Goal: Transaction & Acquisition: Purchase product/service

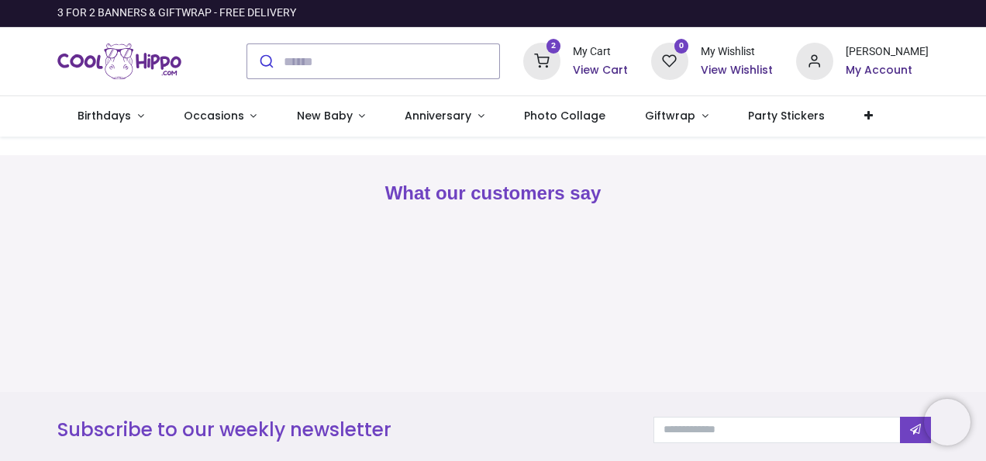
type input "**********"
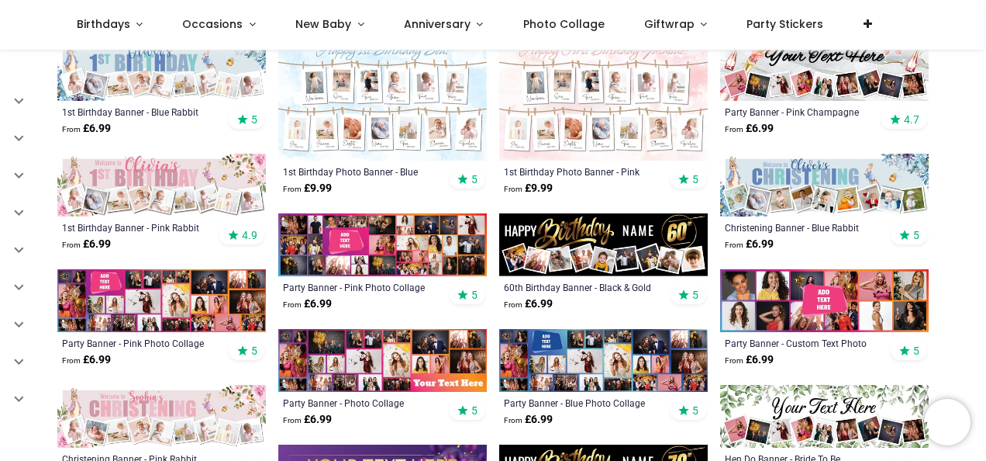
scroll to position [548, 0]
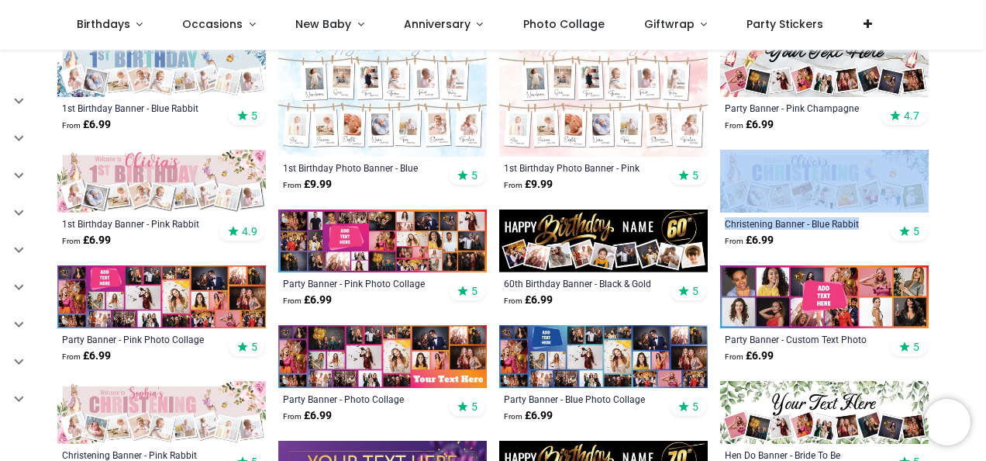
drag, startPoint x: 983, startPoint y: 184, endPoint x: 988, endPoint y: 215, distance: 31.4
click at [986, 215] on html "T tracy lovell Birthdays Milestone Birthday 1510 products 208 122" at bounding box center [493, 230] width 986 height 461
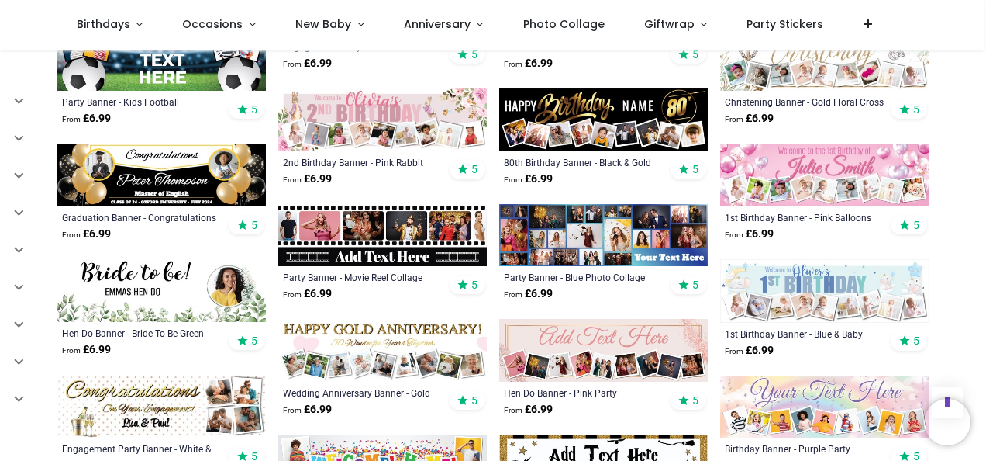
scroll to position [1137, 0]
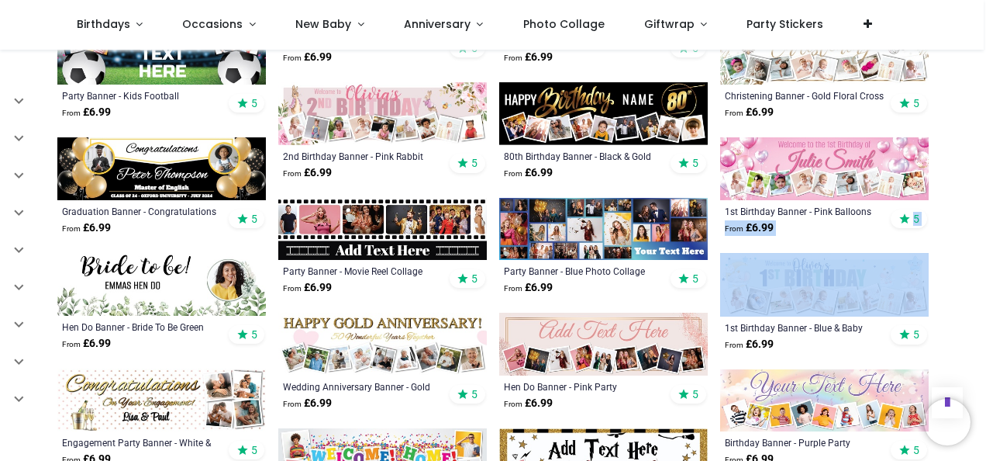
drag, startPoint x: 983, startPoint y: 208, endPoint x: 986, endPoint y: 252, distance: 44.3
click at [986, 252] on div "T tracy lovell Birthdays Milestone Birthday 1510 products 0-3 Baby & Toddler Bi…" at bounding box center [493, 230] width 986 height 461
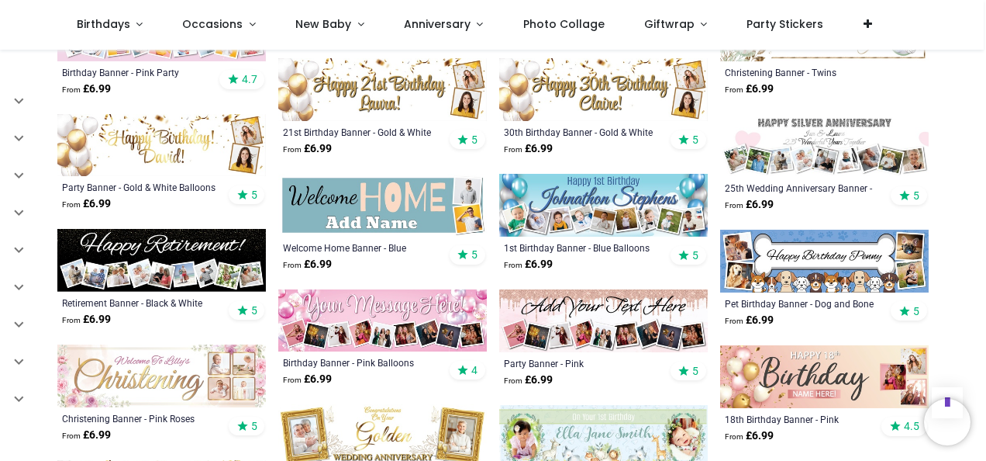
scroll to position [1791, 0]
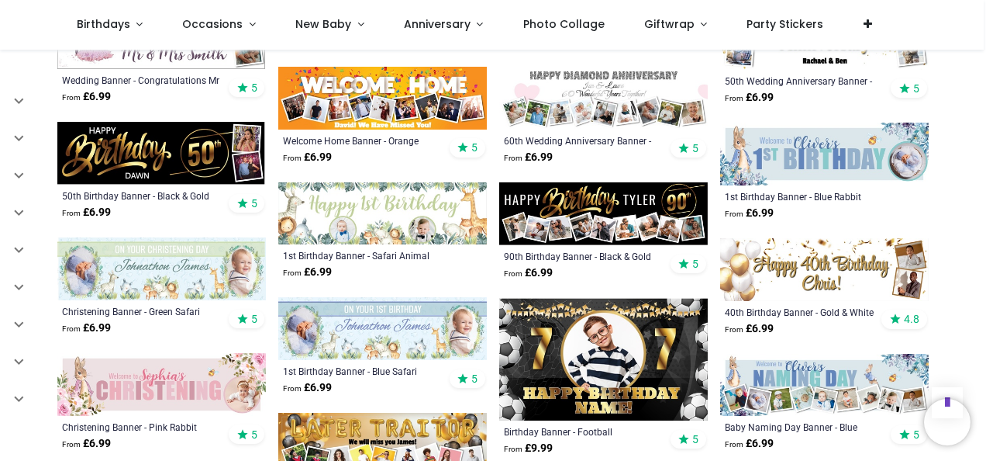
scroll to position [2677, 0]
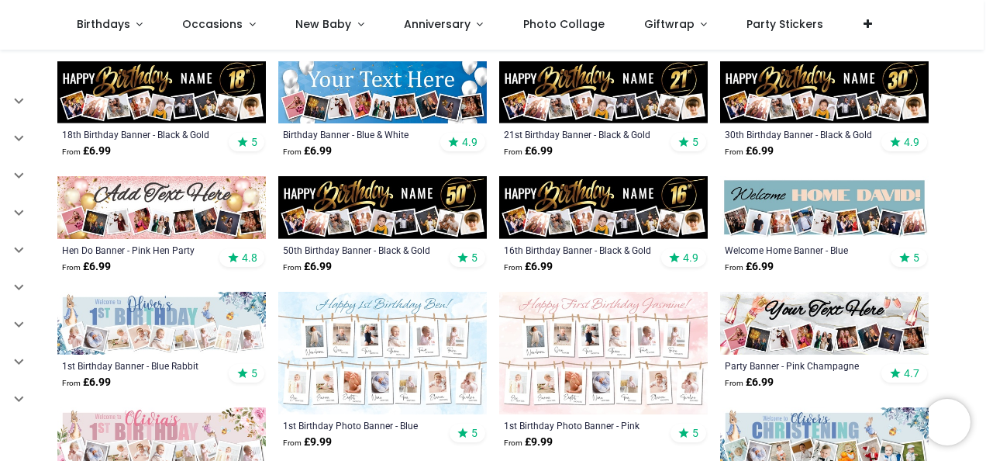
scroll to position [274, 0]
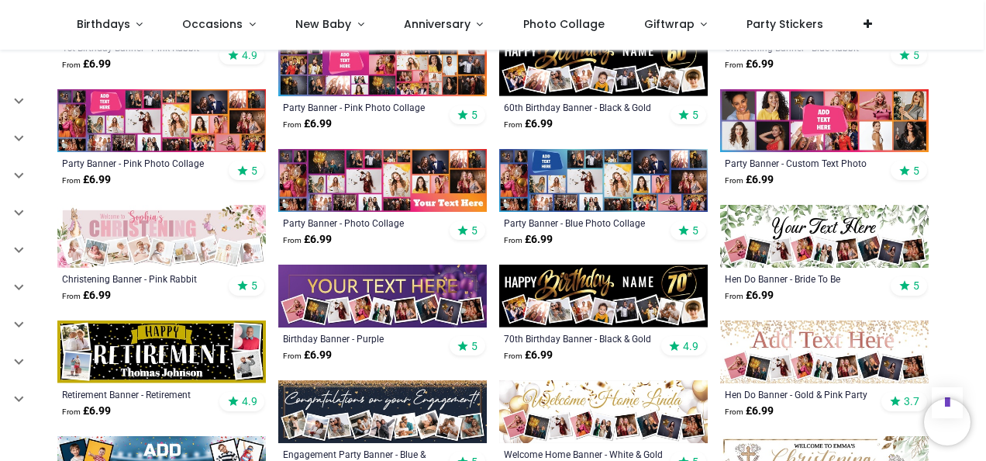
scroll to position [713, 0]
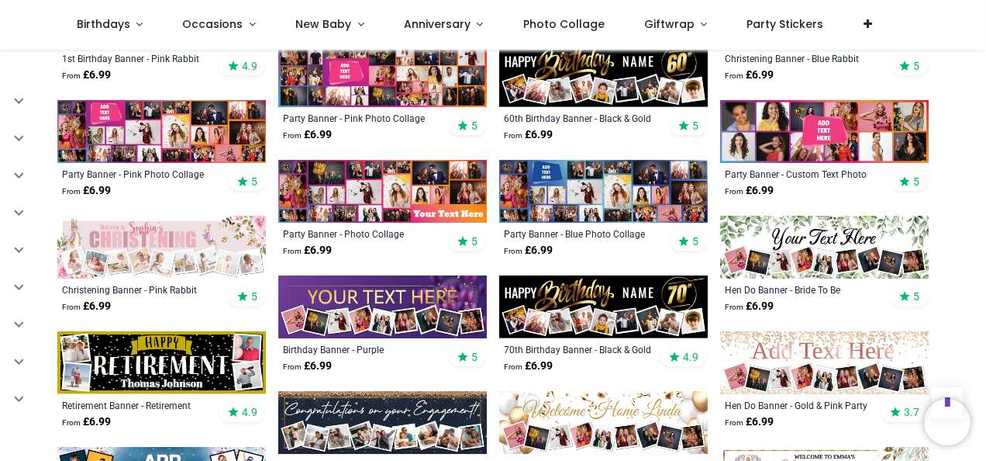
click at [630, 192] on img at bounding box center [603, 191] width 209 height 63
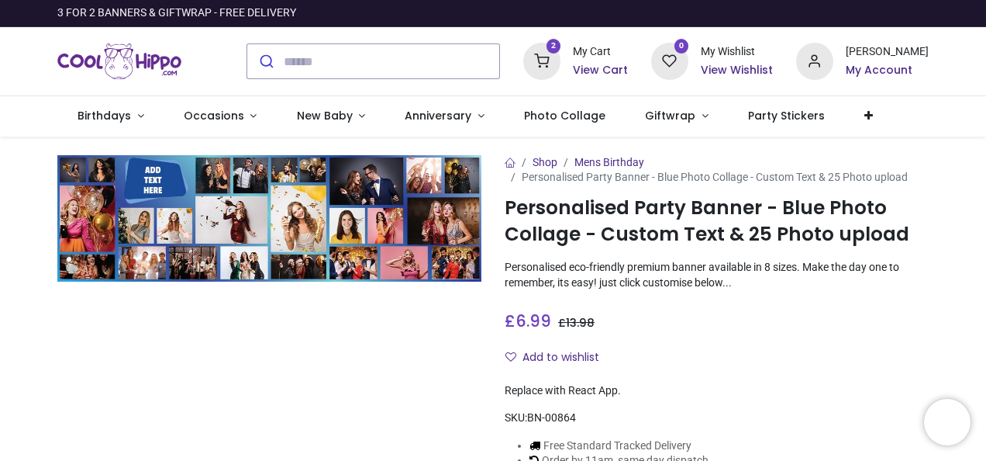
type input "**********"
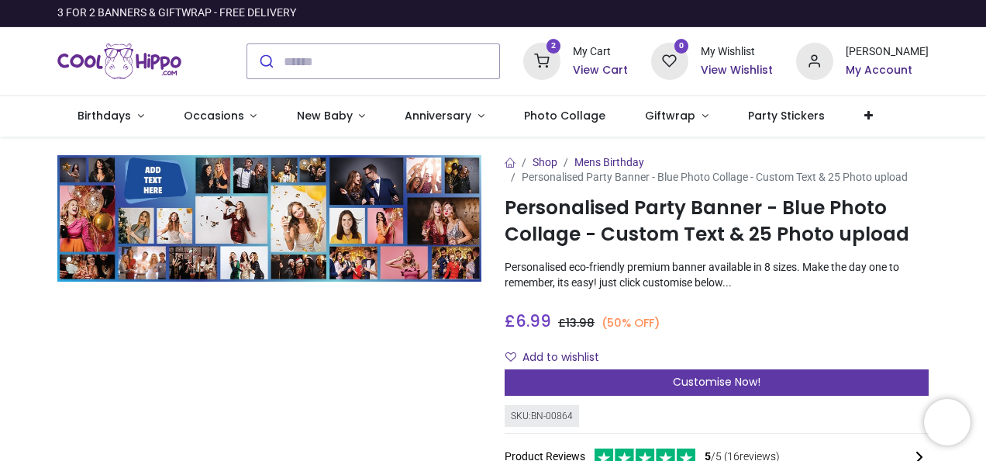
click at [741, 374] on span "Customise Now!" at bounding box center [717, 382] width 88 height 16
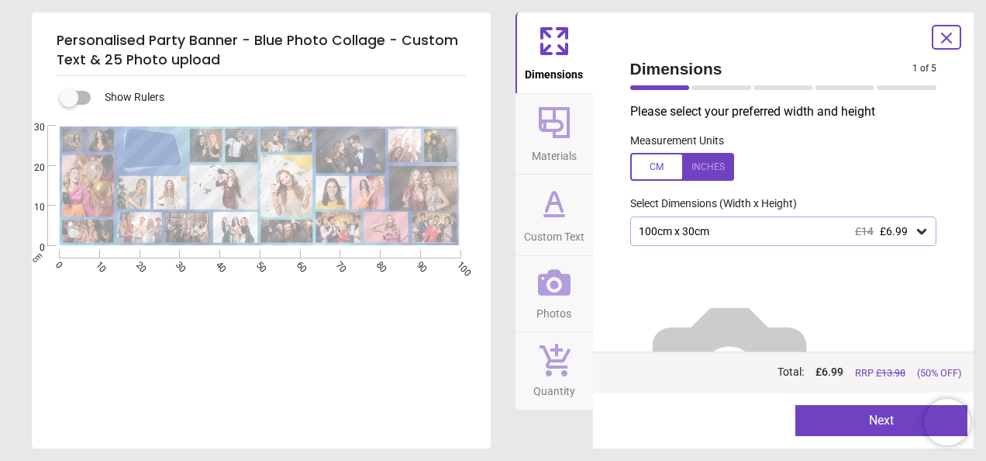
click at [749, 230] on div "100cm x 30cm £14 £6.99" at bounding box center [776, 231] width 278 height 13
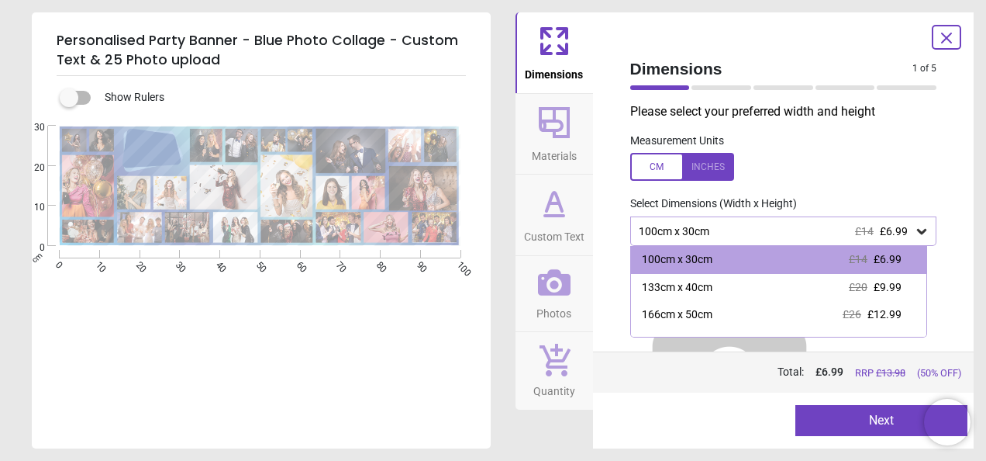
scroll to position [31, 0]
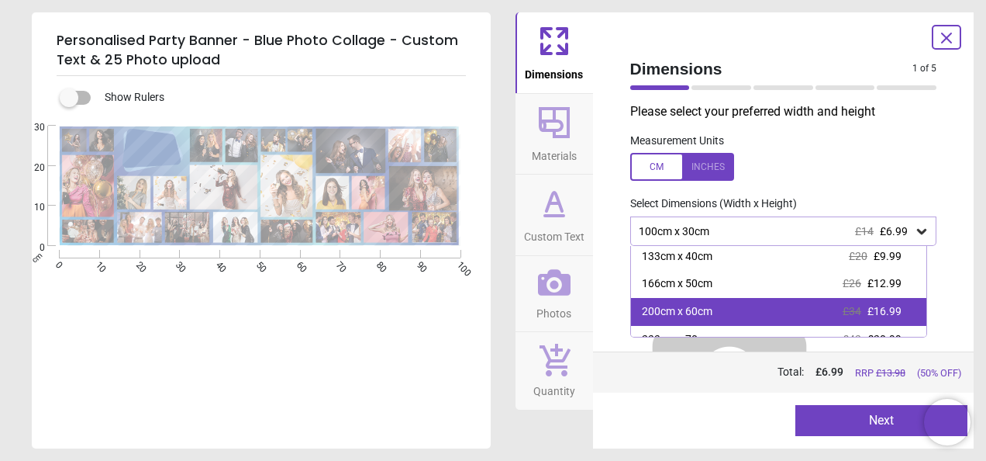
click at [879, 314] on span "£16.99" at bounding box center [885, 311] width 34 height 12
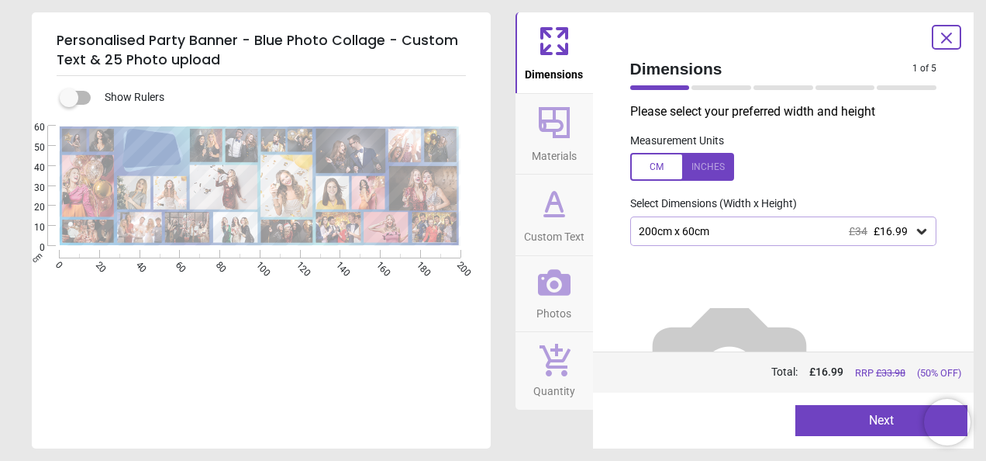
click at [831, 423] on button "Next" at bounding box center [882, 420] width 172 height 31
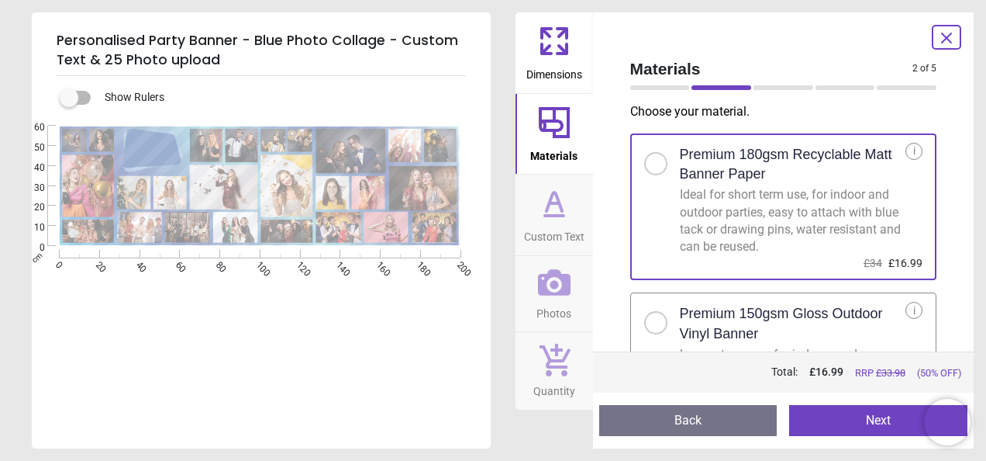
click at [755, 301] on label "Premium 150gsm Gloss Outdoor Vinyl Banner Longer term use, for indoors and outd…" at bounding box center [783, 365] width 307 height 147
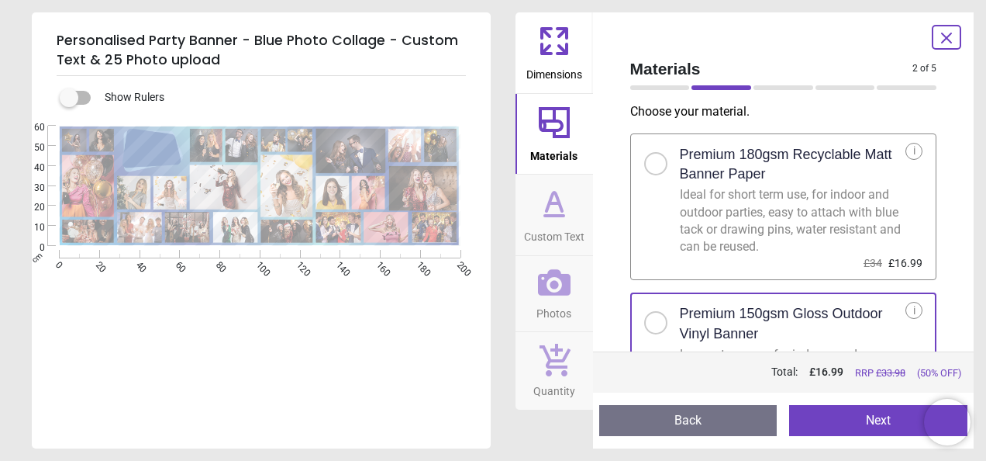
click at [873, 409] on button "Next" at bounding box center [878, 420] width 178 height 31
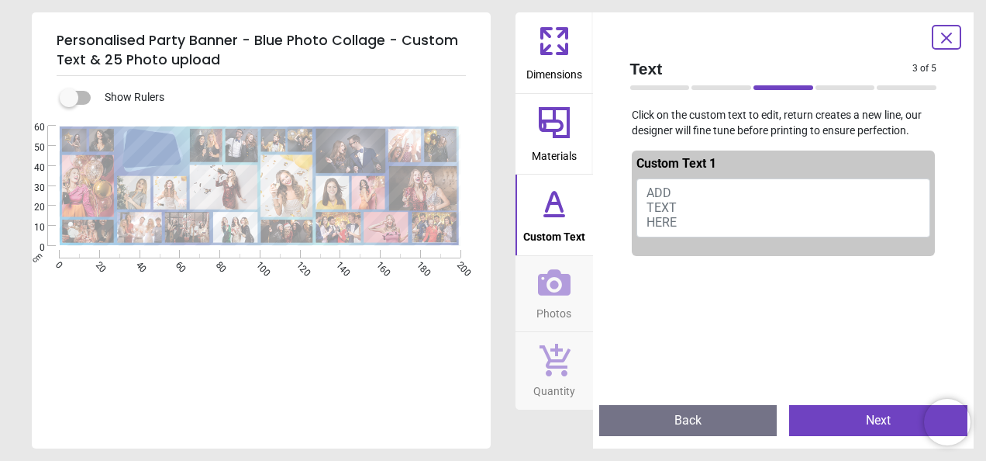
click at [685, 218] on button "ADD TEXT HERE" at bounding box center [784, 207] width 295 height 59
click at [689, 226] on button "ADD TEXT HERE" at bounding box center [784, 207] width 295 height 59
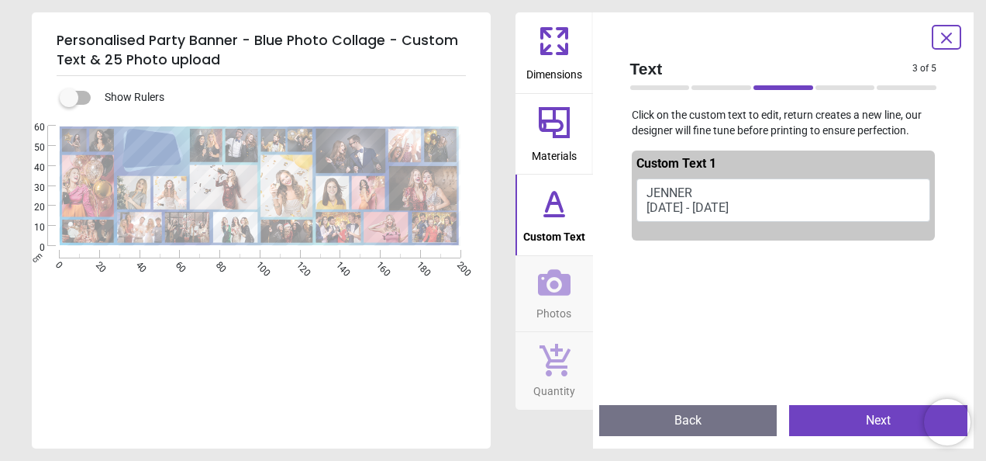
type textarea "**********"
click at [833, 417] on button "Next" at bounding box center [878, 420] width 178 height 31
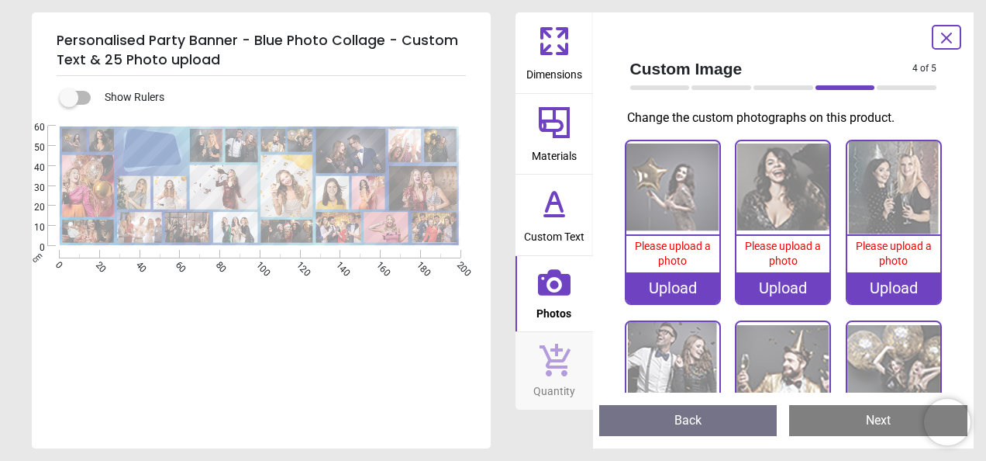
click at [678, 288] on div "Upload" at bounding box center [673, 287] width 93 height 31
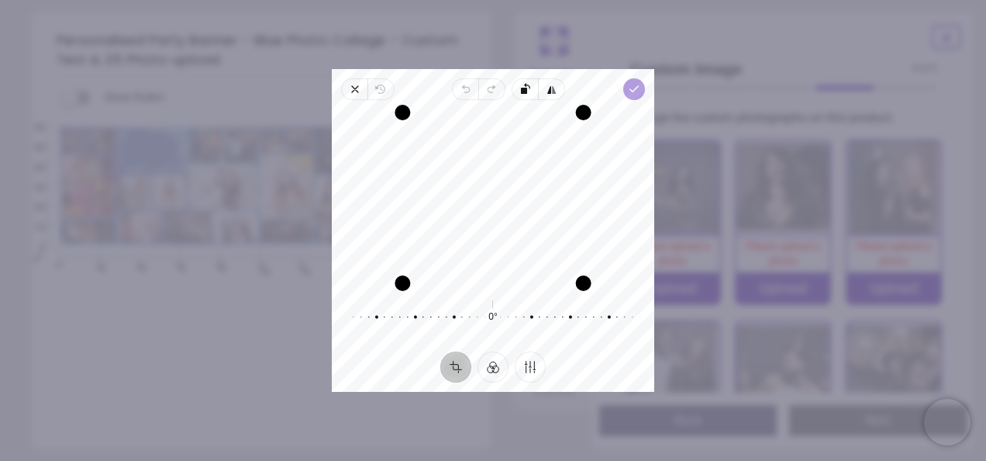
click at [636, 85] on icon "button" at bounding box center [634, 89] width 12 height 12
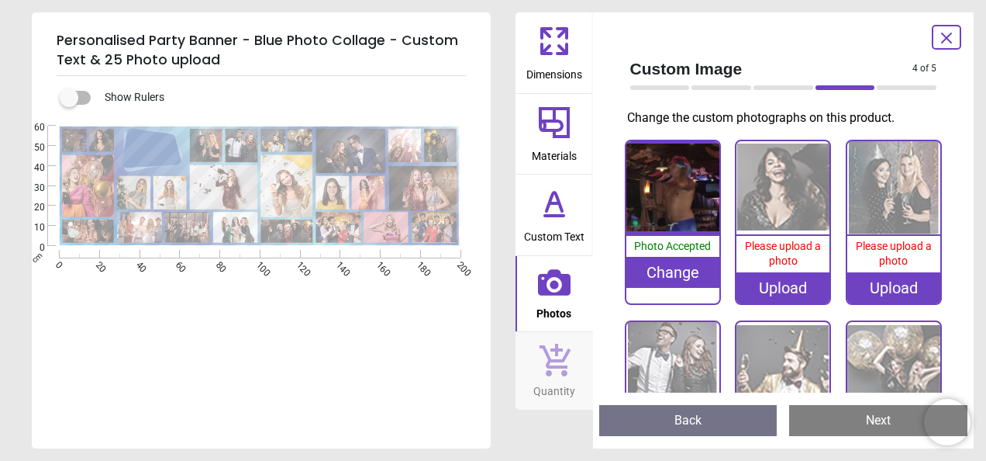
click at [763, 290] on div "Upload" at bounding box center [783, 287] width 93 height 31
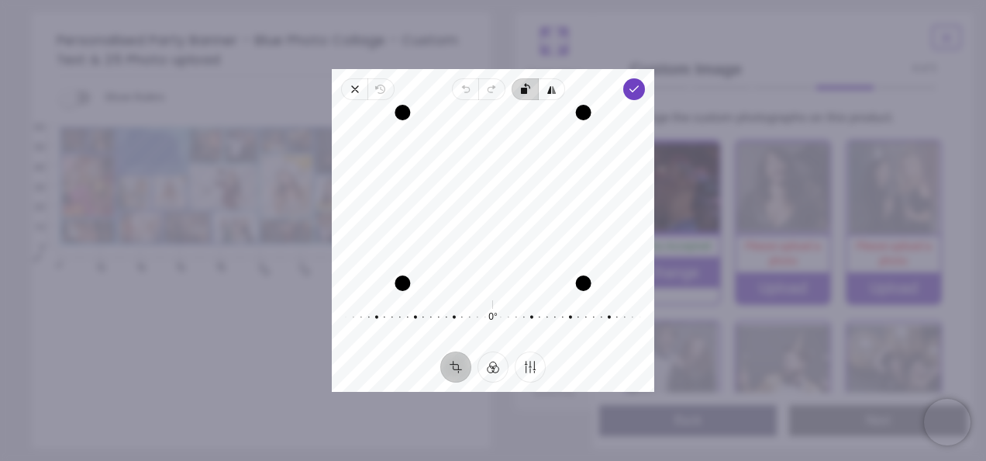
click at [526, 85] on icon "button" at bounding box center [528, 85] width 6 height 5
click at [633, 92] on icon "button" at bounding box center [634, 89] width 12 height 12
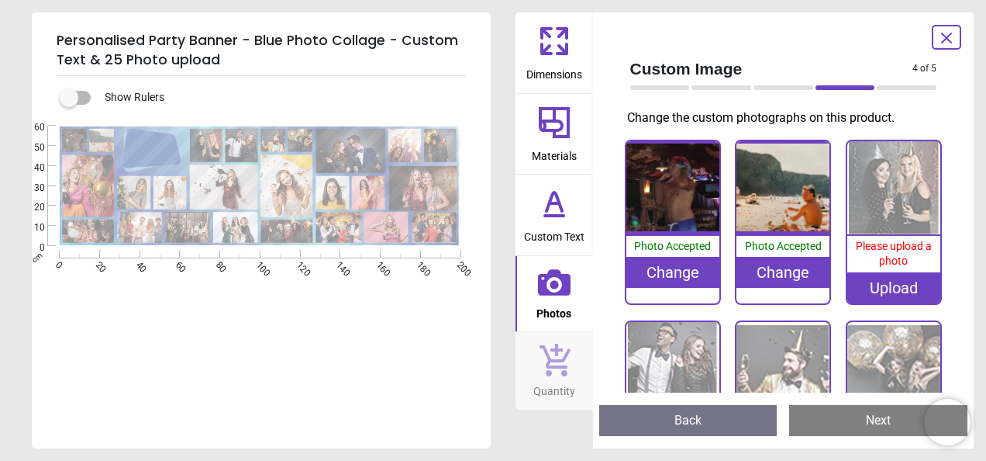
click at [909, 284] on div "Upload" at bounding box center [893, 287] width 93 height 31
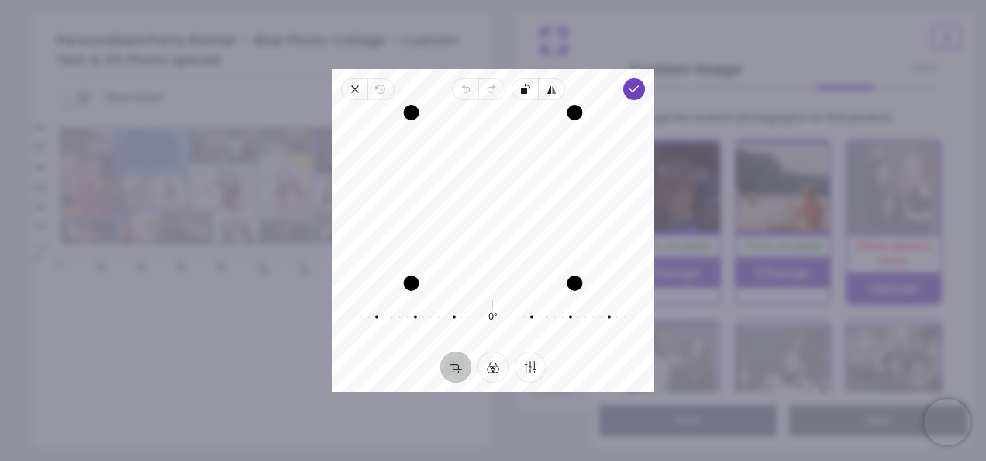
drag, startPoint x: 523, startPoint y: 243, endPoint x: 522, endPoint y: 253, distance: 9.3
click at [522, 253] on div "Recenter" at bounding box center [493, 197] width 298 height 171
click at [633, 91] on polyline "button" at bounding box center [634, 88] width 9 height 5
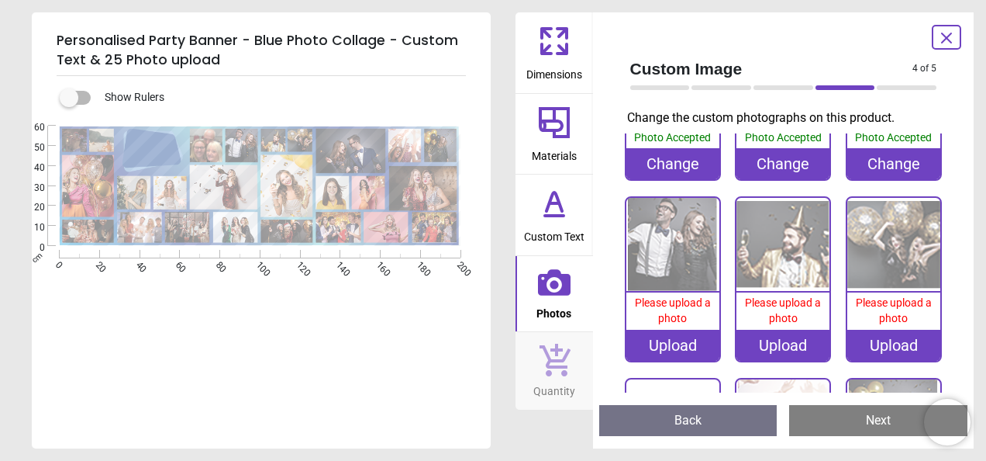
scroll to position [119, 0]
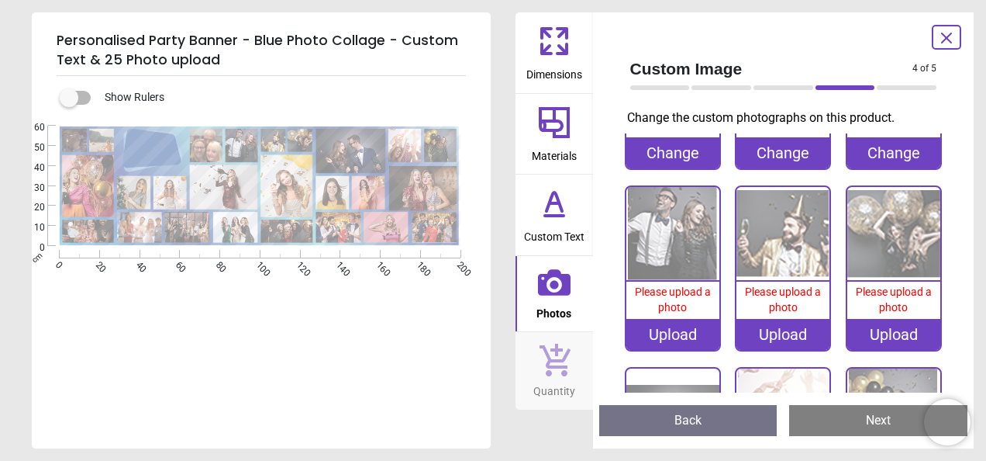
click at [678, 333] on div "Upload" at bounding box center [673, 334] width 93 height 31
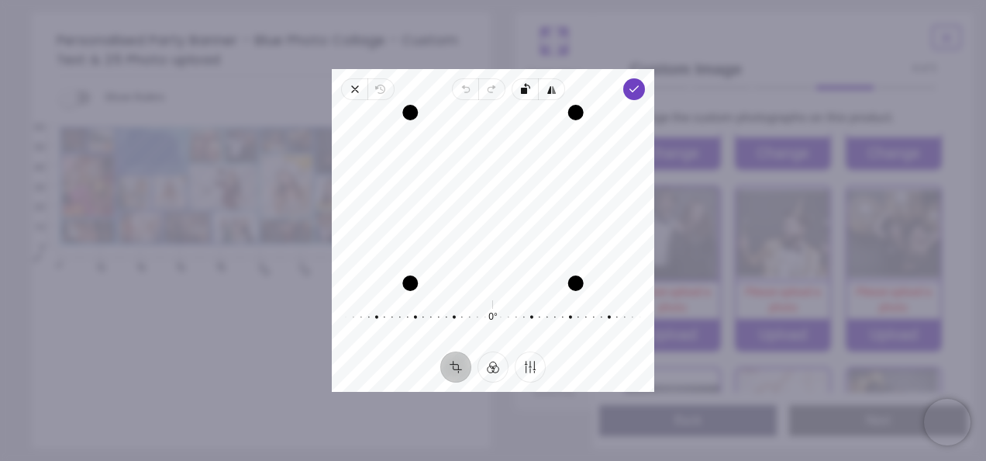
drag, startPoint x: 499, startPoint y: 248, endPoint x: 496, endPoint y: 214, distance: 34.3
click at [496, 214] on div "Recenter" at bounding box center [493, 197] width 298 height 171
click at [637, 88] on icon "button" at bounding box center [634, 89] width 12 height 12
